Goal: Information Seeking & Learning: Understand process/instructions

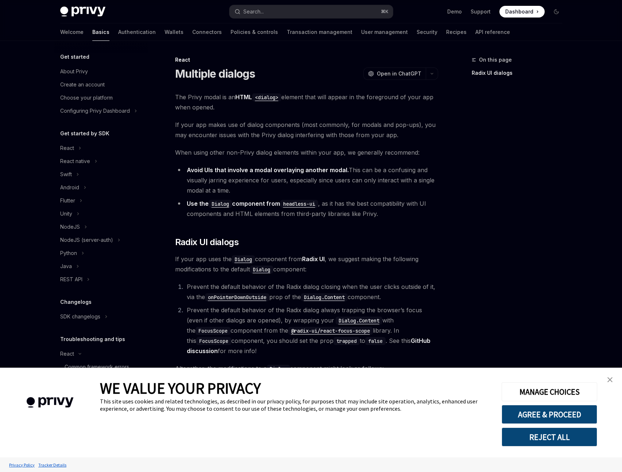
type textarea "*"
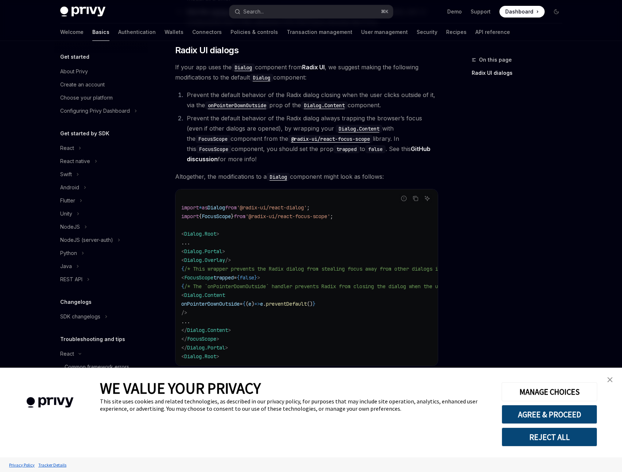
scroll to position [207, 0]
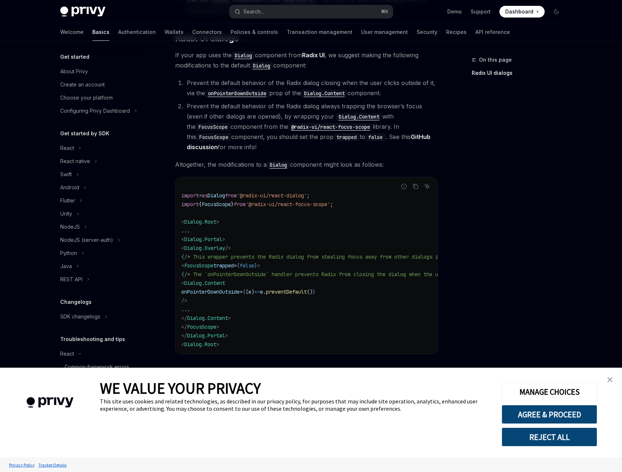
click at [612, 379] on link "close banner" at bounding box center [610, 379] width 15 height 15
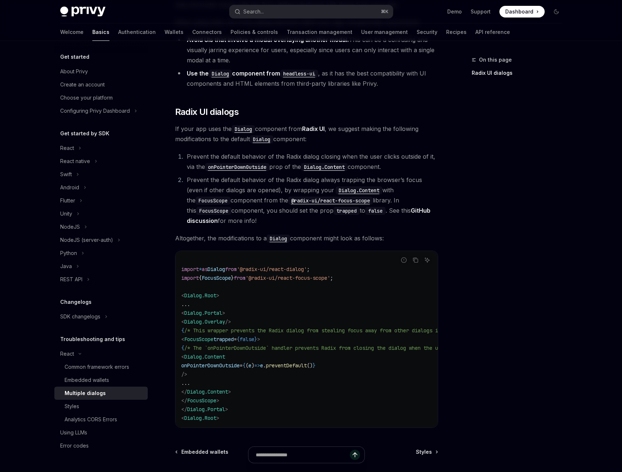
scroll to position [126, 0]
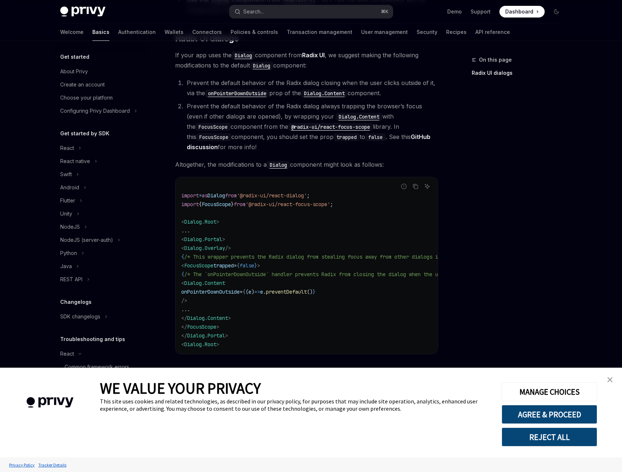
scroll to position [207, 0]
click at [609, 380] on img "close banner" at bounding box center [609, 379] width 5 height 5
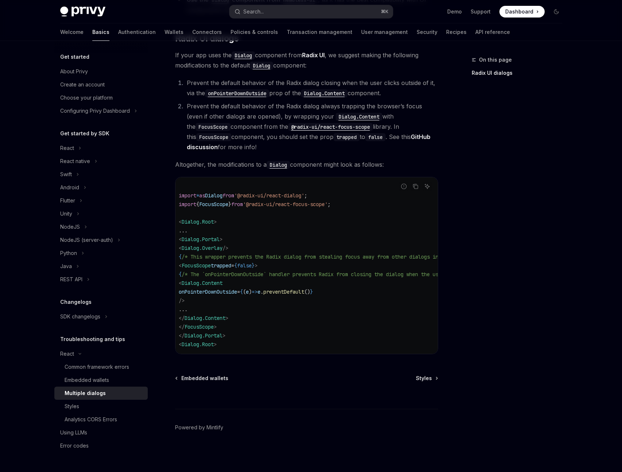
scroll to position [0, 0]
